Goal: Transaction & Acquisition: Purchase product/service

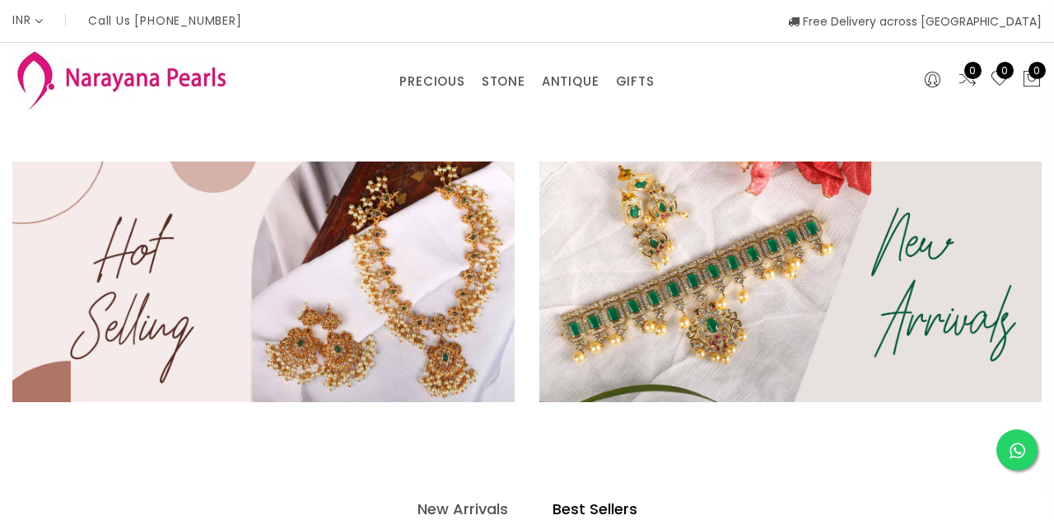
select select "INR"
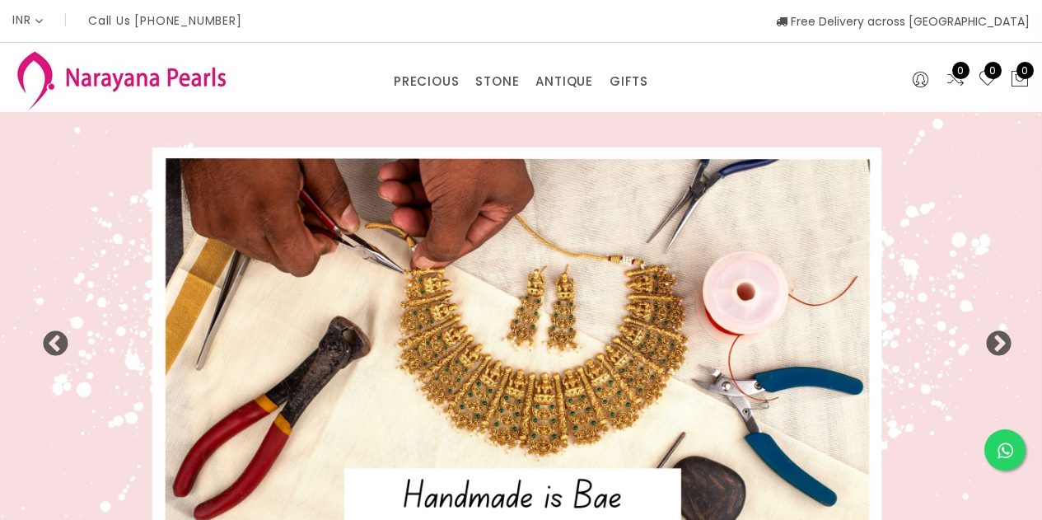
select select "INR"
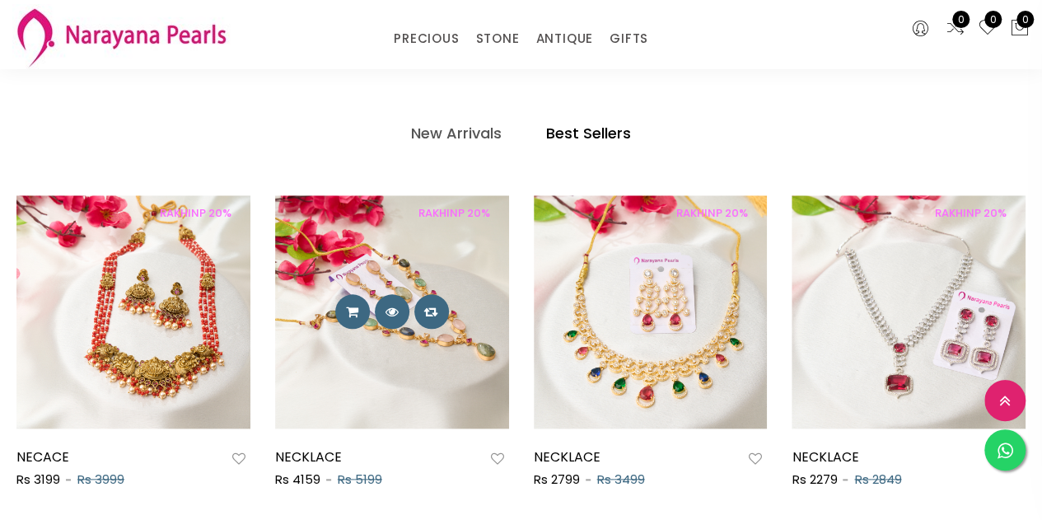
scroll to position [839, 0]
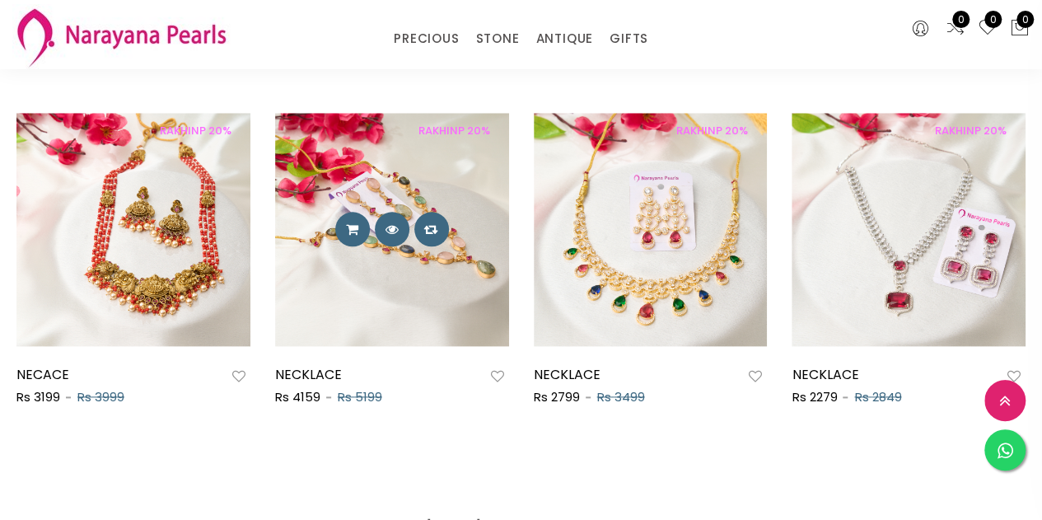
click at [417, 269] on img at bounding box center [392, 230] width 234 height 234
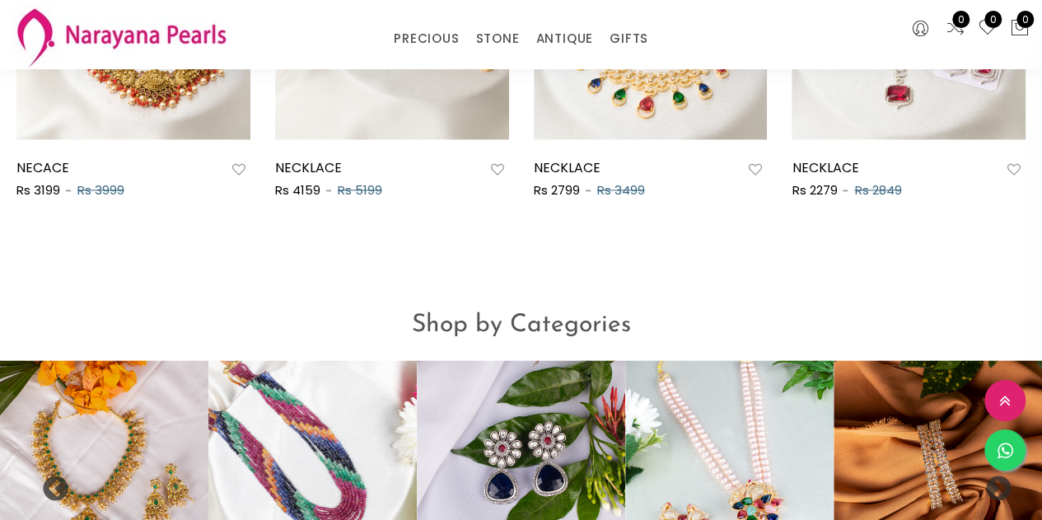
scroll to position [1250, 0]
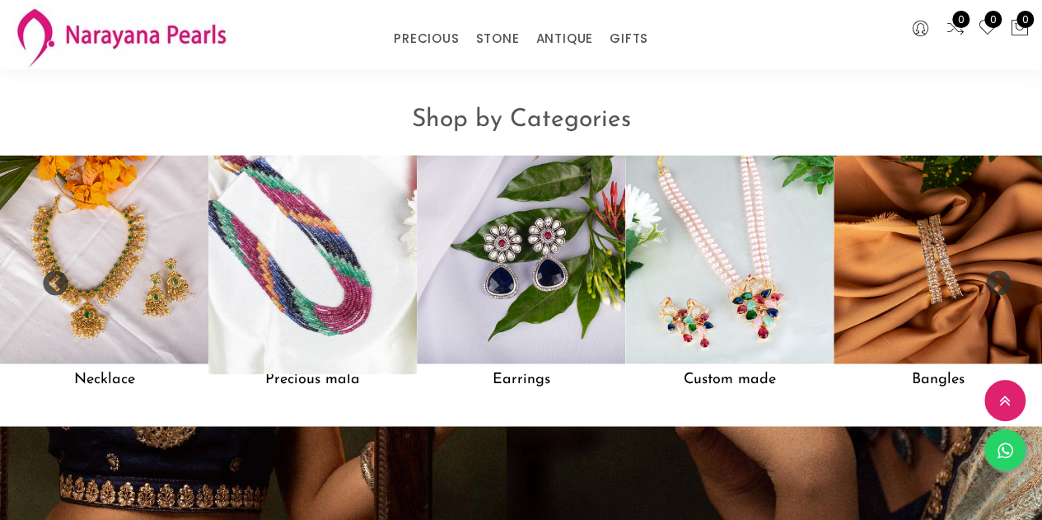
click at [343, 270] on img at bounding box center [312, 259] width 229 height 229
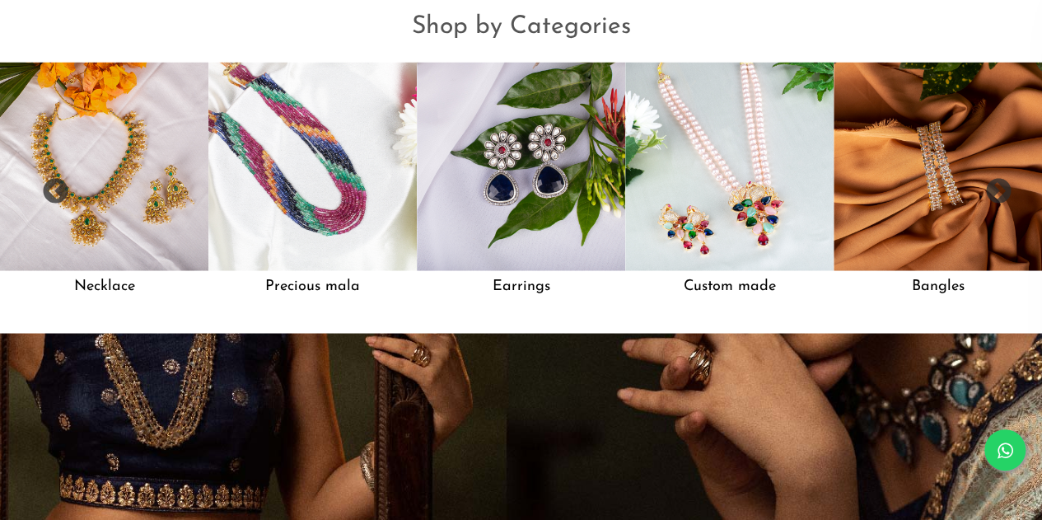
scroll to position [0, 0]
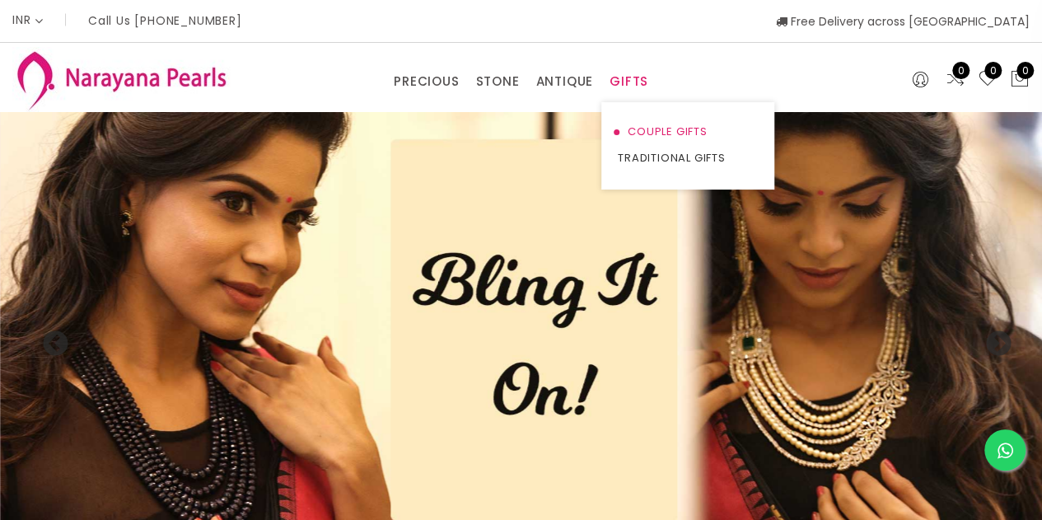
click at [641, 131] on link "COUPLE GIFTS" at bounding box center [688, 132] width 140 height 26
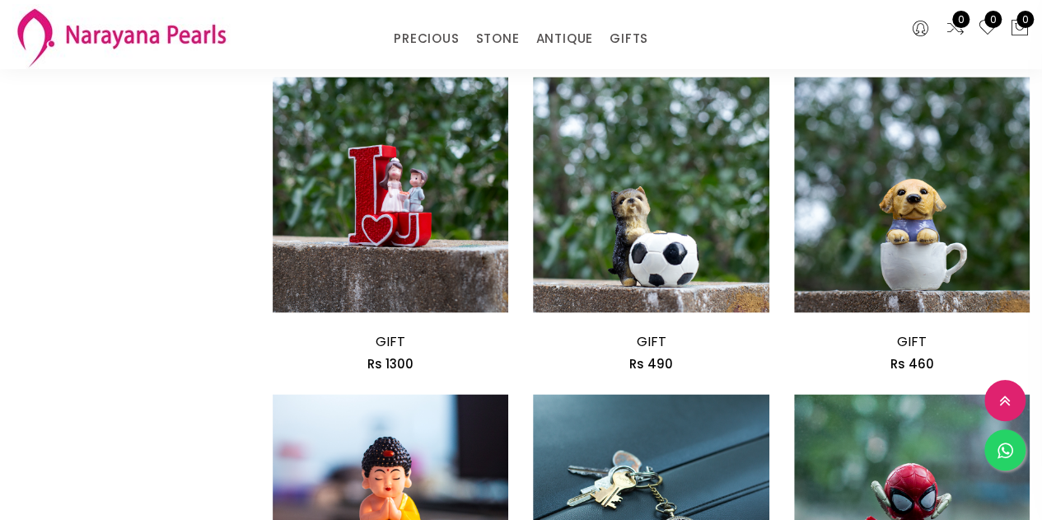
scroll to position [1556, 0]
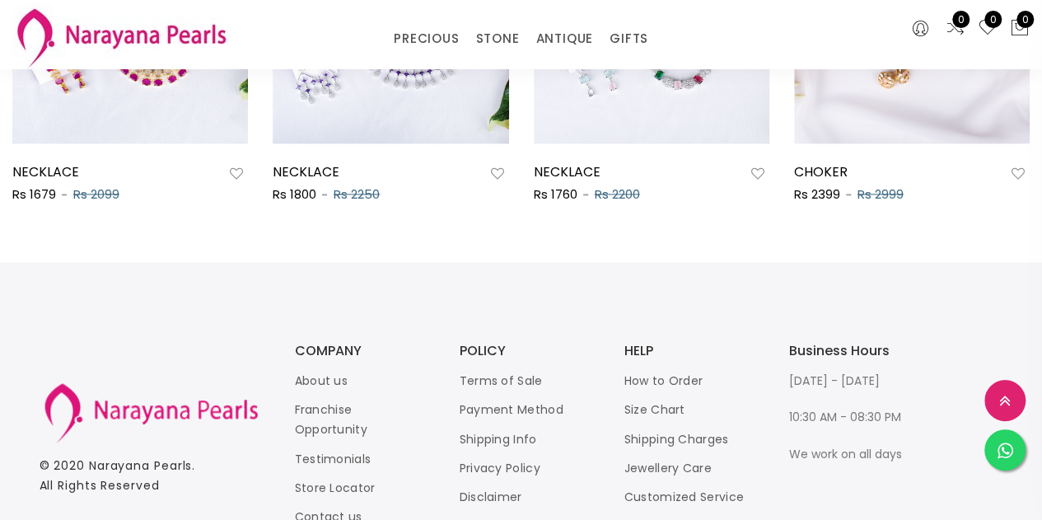
scroll to position [1153, 0]
